Goal: Entertainment & Leisure: Consume media (video, audio)

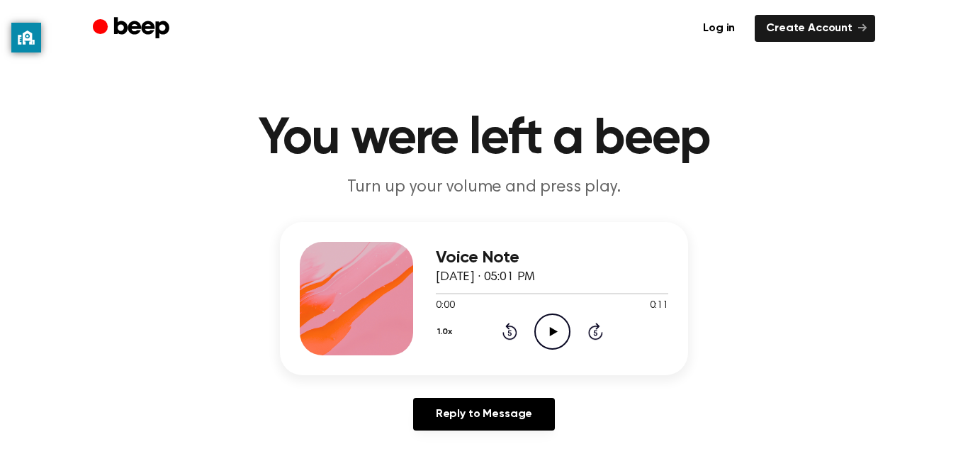
click at [564, 332] on icon "Play Audio" at bounding box center [553, 331] width 36 height 36
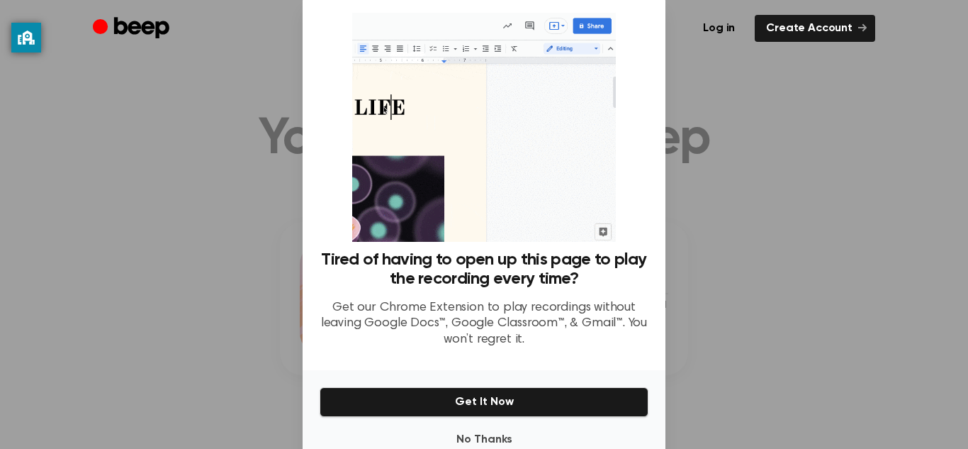
scroll to position [25, 0]
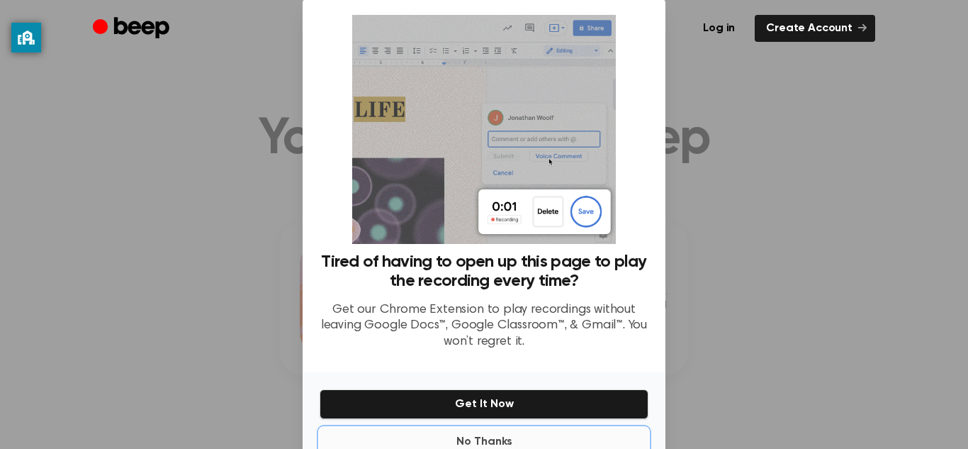
click at [494, 436] on button "No Thanks" at bounding box center [484, 441] width 329 height 28
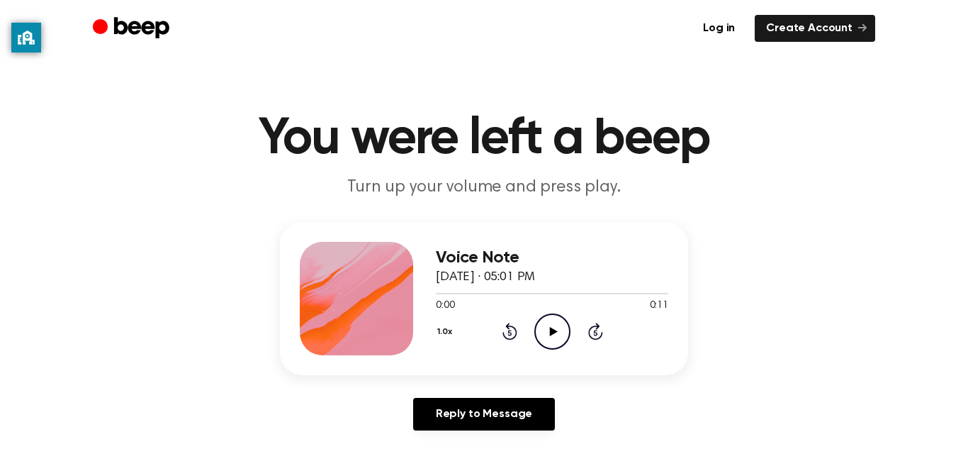
click at [568, 313] on icon "Play Audio" at bounding box center [553, 331] width 36 height 36
click at [555, 334] on icon "Play Audio" at bounding box center [553, 331] width 36 height 36
click at [113, 21] on icon "Beep" at bounding box center [133, 29] width 80 height 28
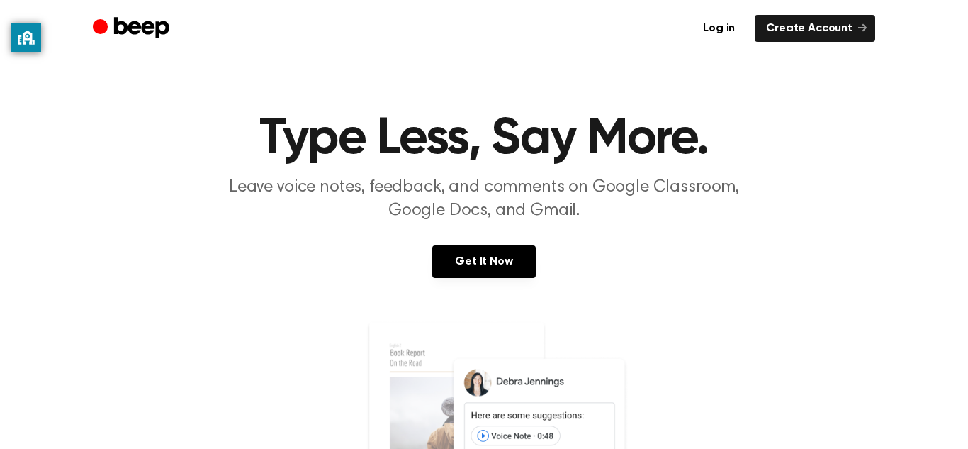
click at [138, 28] on icon "Beep" at bounding box center [141, 27] width 55 height 21
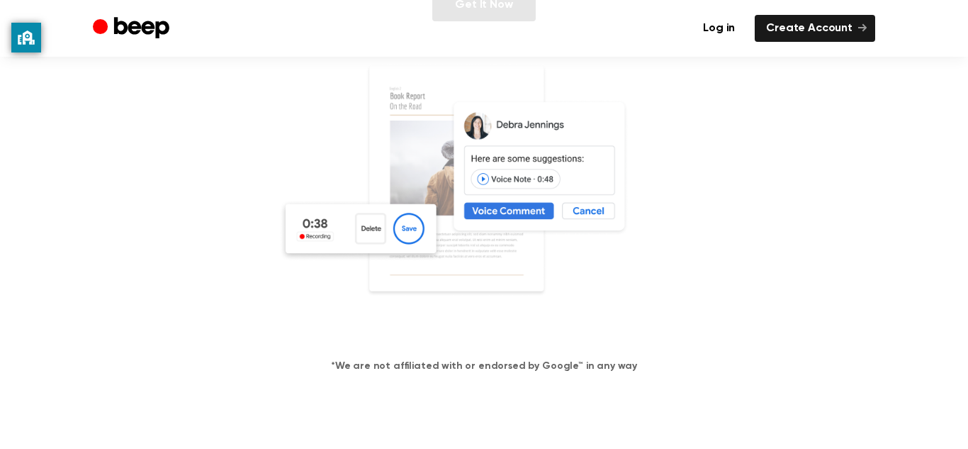
scroll to position [255, 0]
click at [513, 21] on ul "Log in Create Account" at bounding box center [529, 28] width 691 height 27
click at [513, 33] on ul "Log in Create Account" at bounding box center [529, 28] width 691 height 27
click at [515, 23] on ul "Log in Create Account" at bounding box center [529, 28] width 691 height 27
click at [523, 23] on ul "Log in Create Account" at bounding box center [529, 28] width 691 height 27
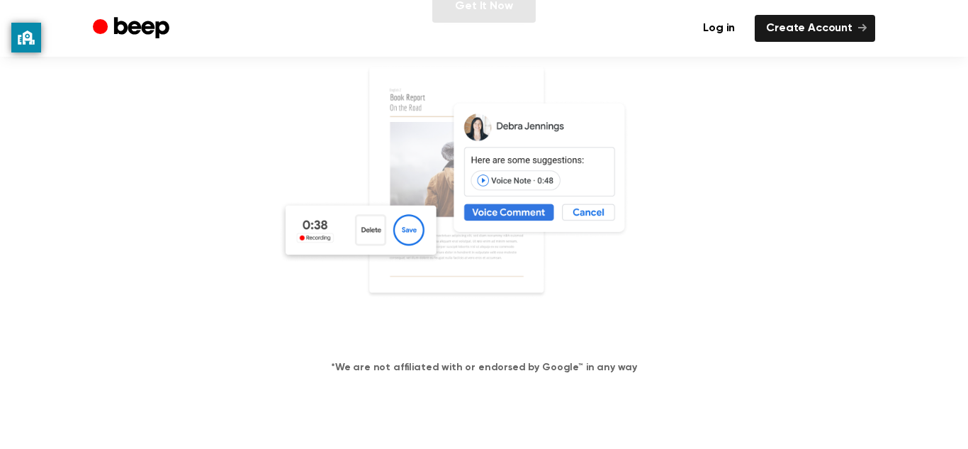
click at [519, 24] on ul "Log in Create Account" at bounding box center [529, 28] width 691 height 27
click at [518, 15] on ul "Log in Create Account" at bounding box center [529, 28] width 691 height 27
click at [530, 9] on div "Log in Create Account" at bounding box center [484, 28] width 783 height 57
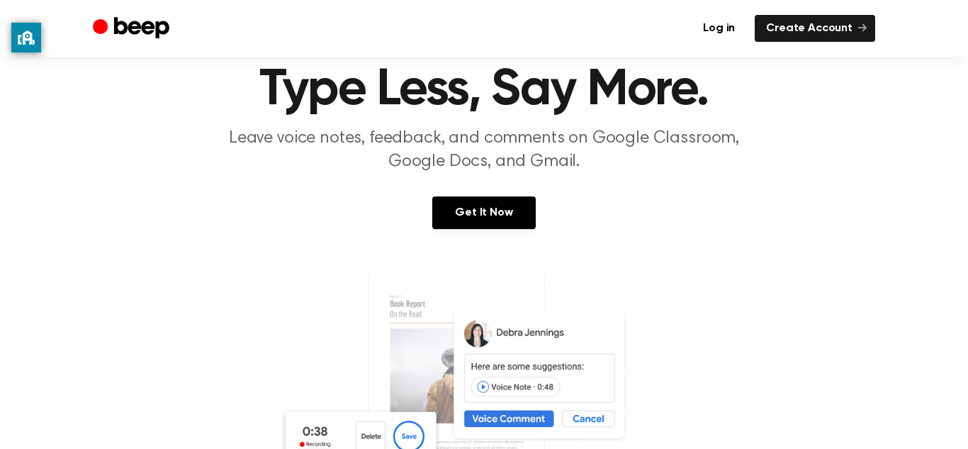
scroll to position [0, 0]
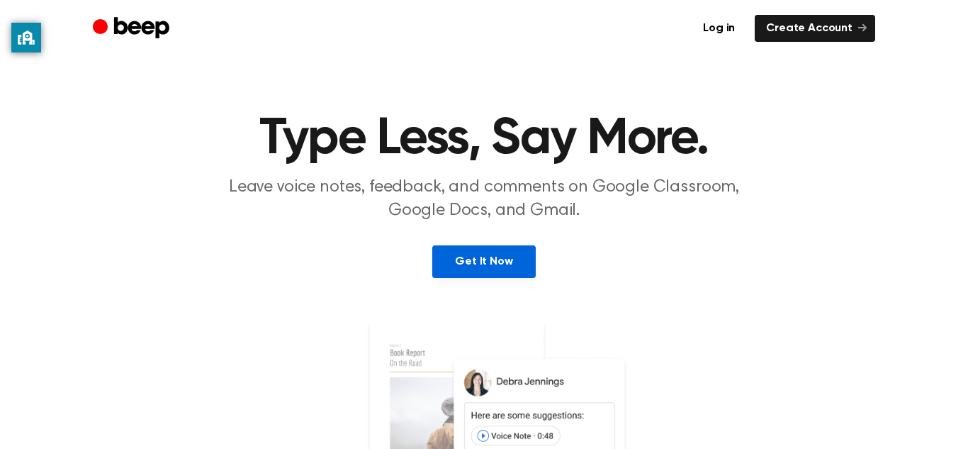
click at [509, 264] on link "Get It Now" at bounding box center [483, 261] width 103 height 33
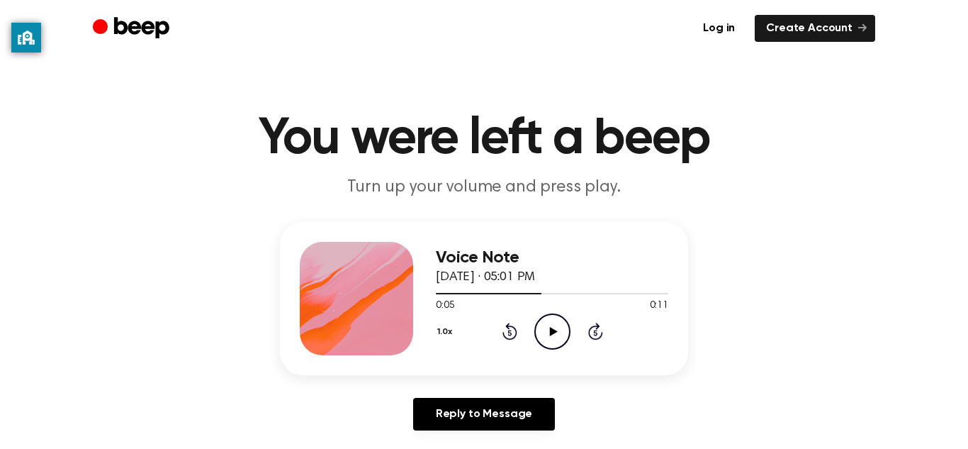
click at [554, 334] on icon "Play Audio" at bounding box center [553, 331] width 36 height 36
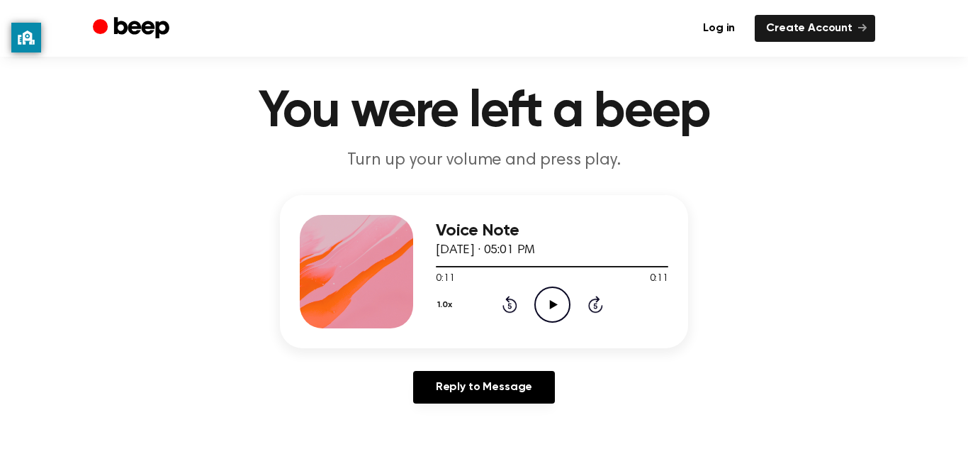
scroll to position [28, 0]
click at [556, 300] on icon "Play Audio" at bounding box center [553, 304] width 36 height 36
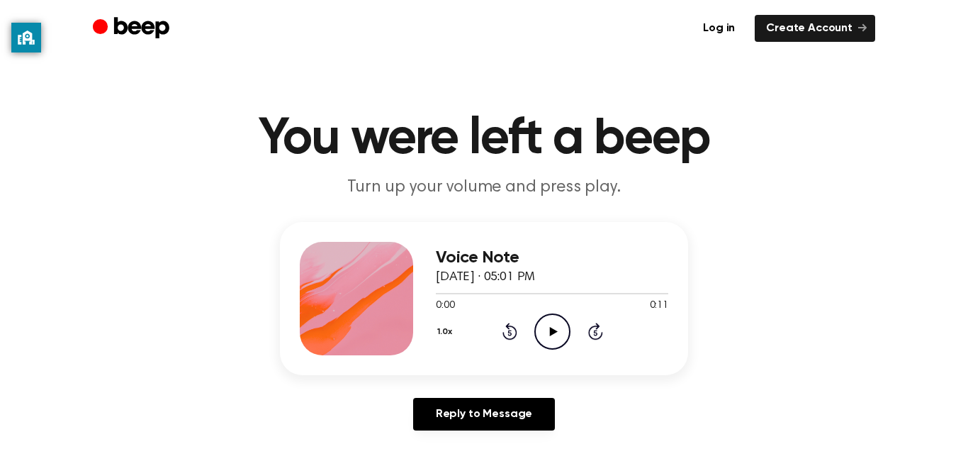
click at [535, 335] on circle at bounding box center [552, 331] width 35 height 35
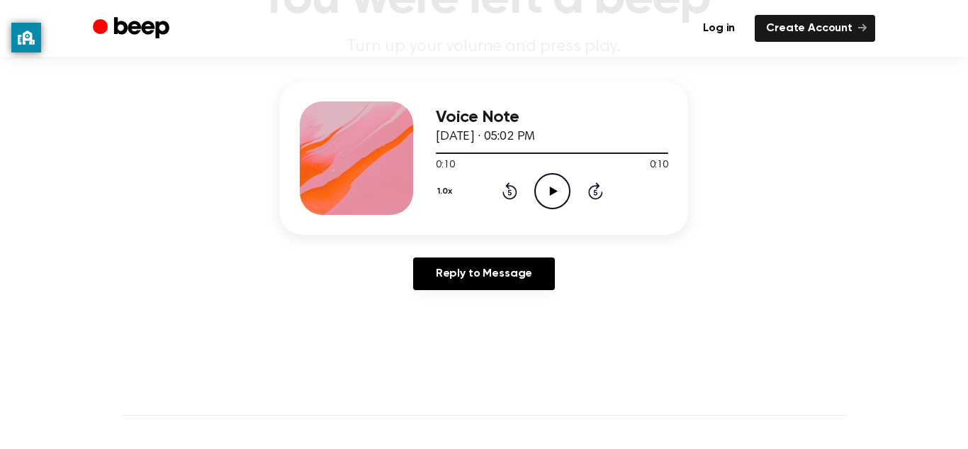
scroll to position [138, 0]
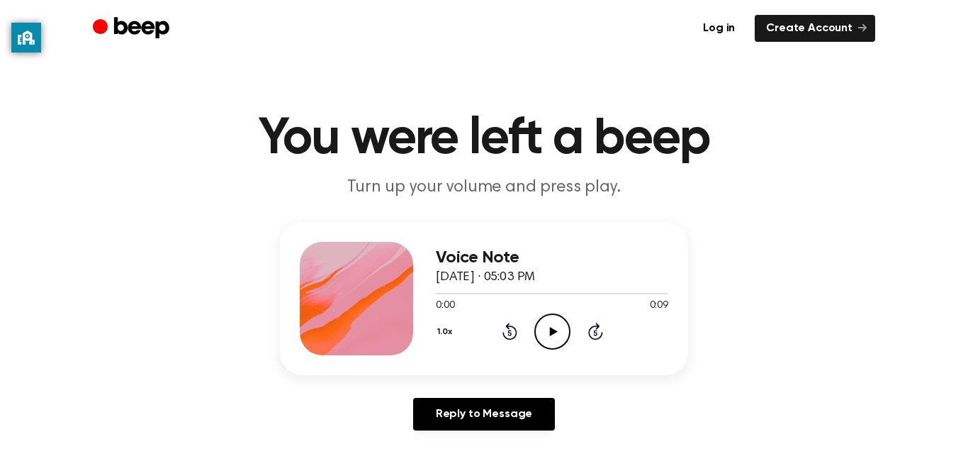
click at [549, 343] on icon "Play Audio" at bounding box center [553, 331] width 36 height 36
click at [550, 322] on icon "Play Audio" at bounding box center [553, 331] width 36 height 36
click at [564, 367] on div "Voice Note August 23, 2023 · 05:03 PM 0:00 0:11 Your browser does not support t…" at bounding box center [484, 298] width 408 height 153
click at [567, 341] on circle at bounding box center [552, 331] width 35 height 35
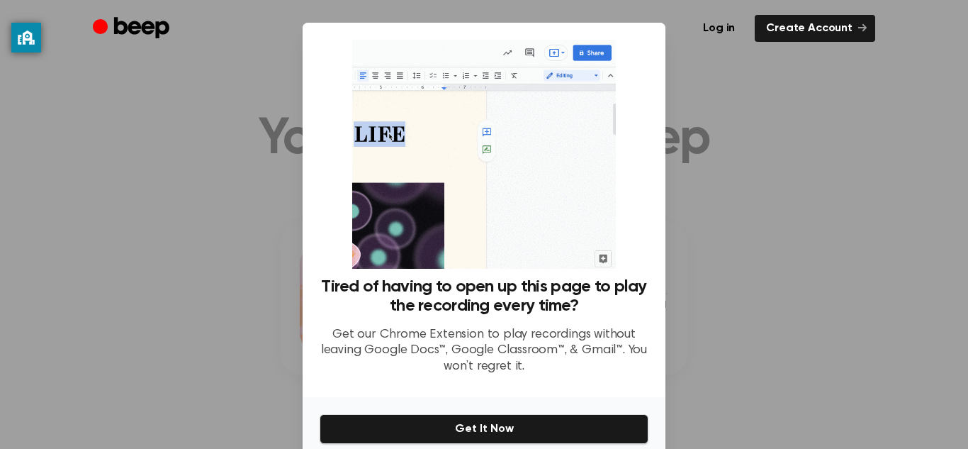
click at [800, 201] on div at bounding box center [484, 224] width 968 height 449
click at [780, 191] on div at bounding box center [484, 224] width 968 height 449
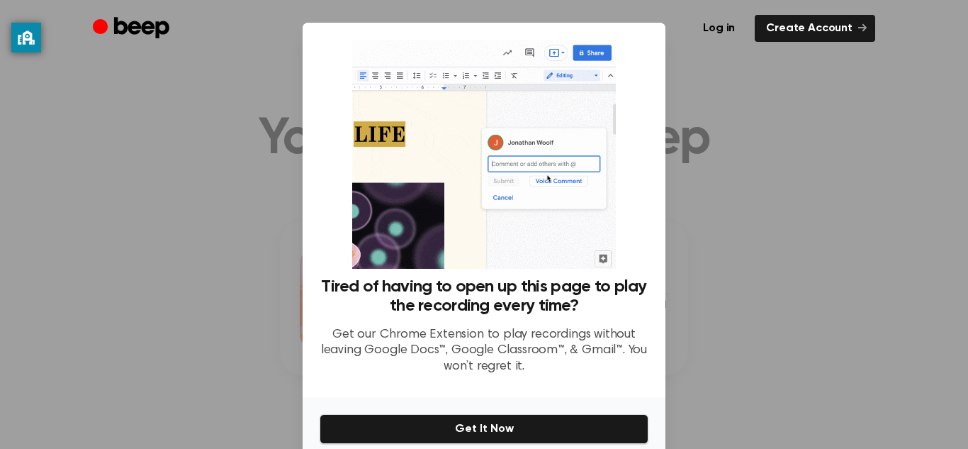
click at [798, 191] on div at bounding box center [484, 224] width 968 height 449
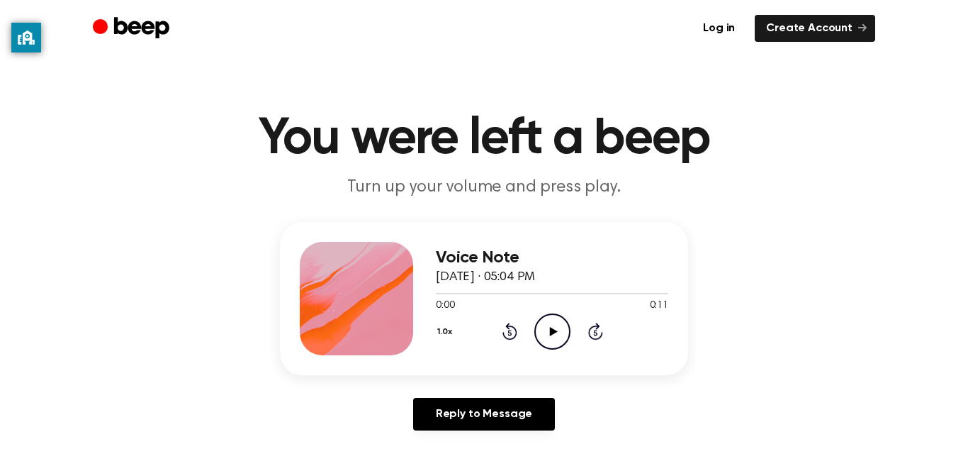
click at [571, 332] on div "1.0x Rewind 5 seconds Play Audio Skip 5 seconds" at bounding box center [552, 331] width 233 height 36
click at [565, 327] on icon "Play Audio" at bounding box center [553, 331] width 36 height 36
click at [560, 330] on icon "Play Audio" at bounding box center [553, 331] width 36 height 36
click at [540, 335] on icon "Play Audio" at bounding box center [553, 331] width 36 height 36
click at [446, 294] on div at bounding box center [511, 293] width 151 height 1
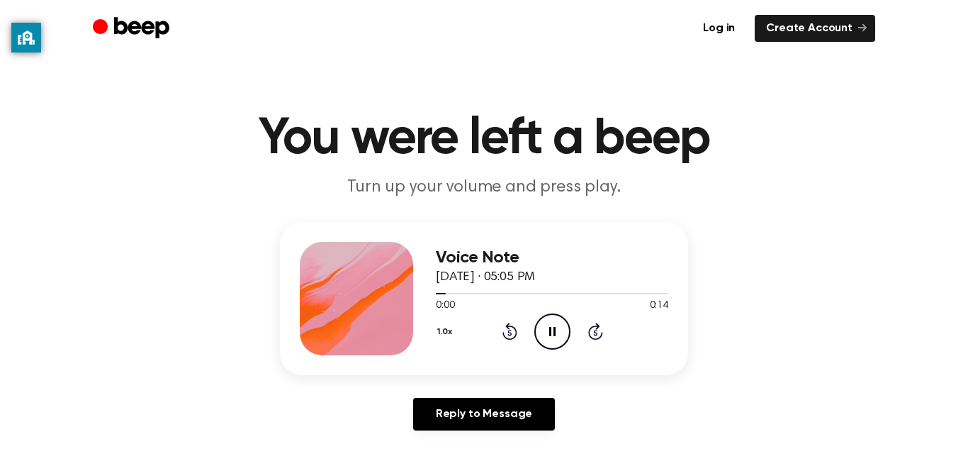
click at [421, 291] on div "Voice Note [DATE] · 05:05 PM 0:00 0:14 Your browser does not support the [objec…" at bounding box center [484, 298] width 408 height 153
click at [446, 293] on span at bounding box center [445, 293] width 11 height 11
click at [447, 293] on div at bounding box center [552, 293] width 233 height 1
click at [437, 296] on span at bounding box center [440, 293] width 11 height 11
click at [440, 293] on div at bounding box center [552, 293] width 233 height 1
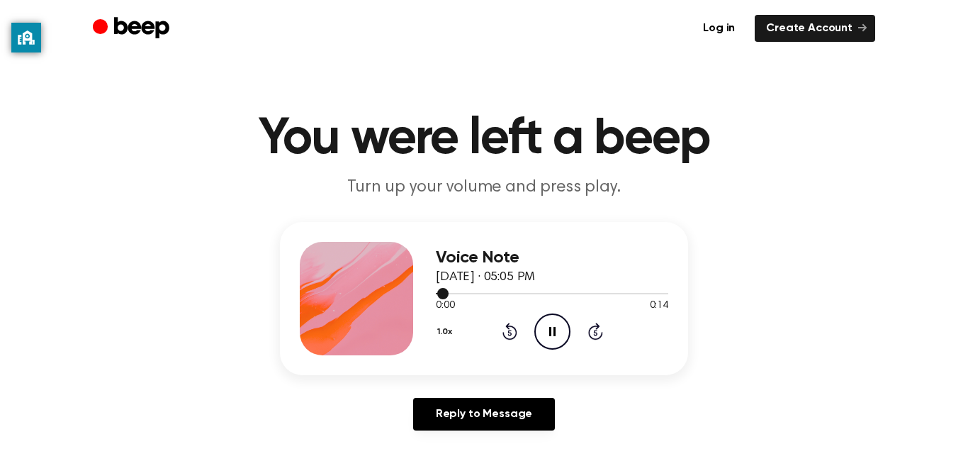
click at [420, 296] on div "Voice Note [DATE] · 05:05 PM 0:00 0:14 Your browser does not support the [objec…" at bounding box center [484, 298] width 408 height 153
click at [437, 293] on div at bounding box center [444, 293] width 17 height 1
click at [433, 296] on span at bounding box center [430, 293] width 11 height 11
